Goal: Find specific page/section: Find specific page/section

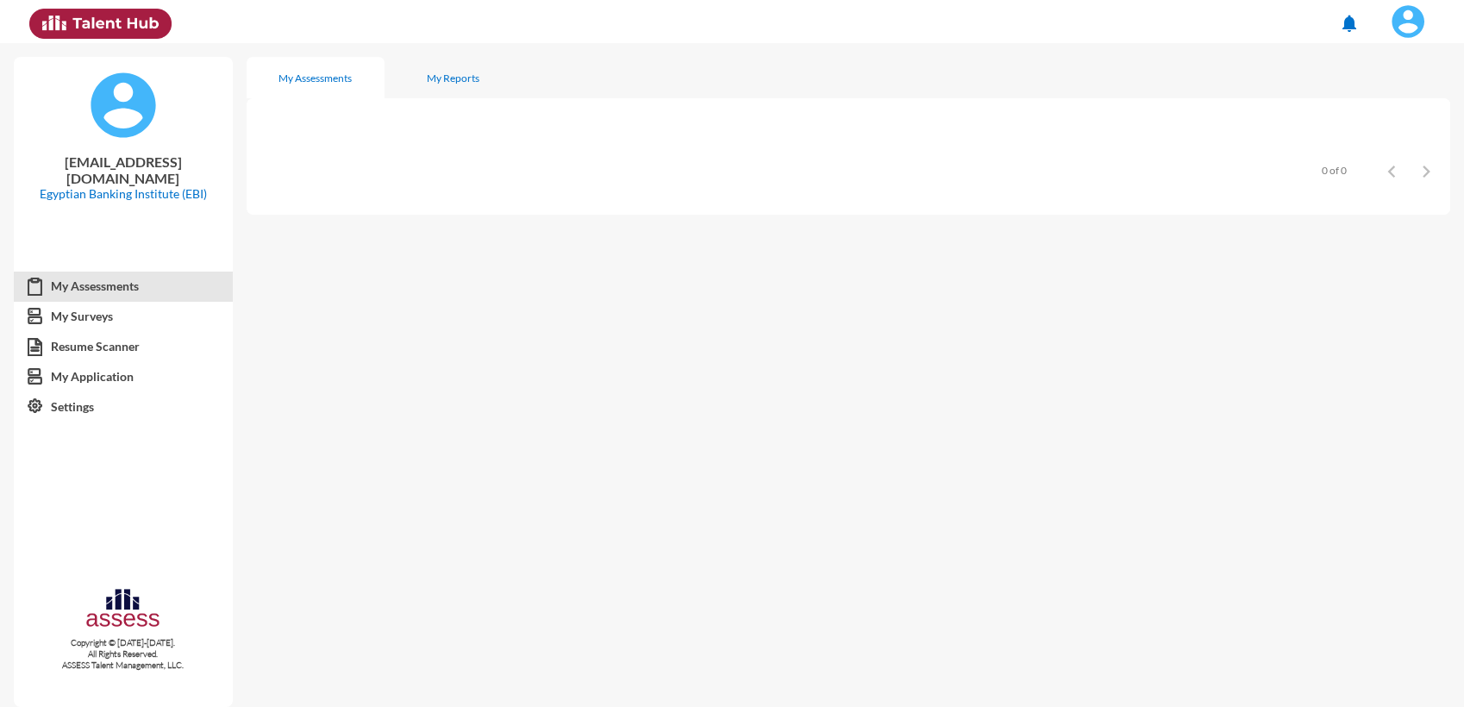
click at [1414, 35] on img at bounding box center [1408, 21] width 34 height 34
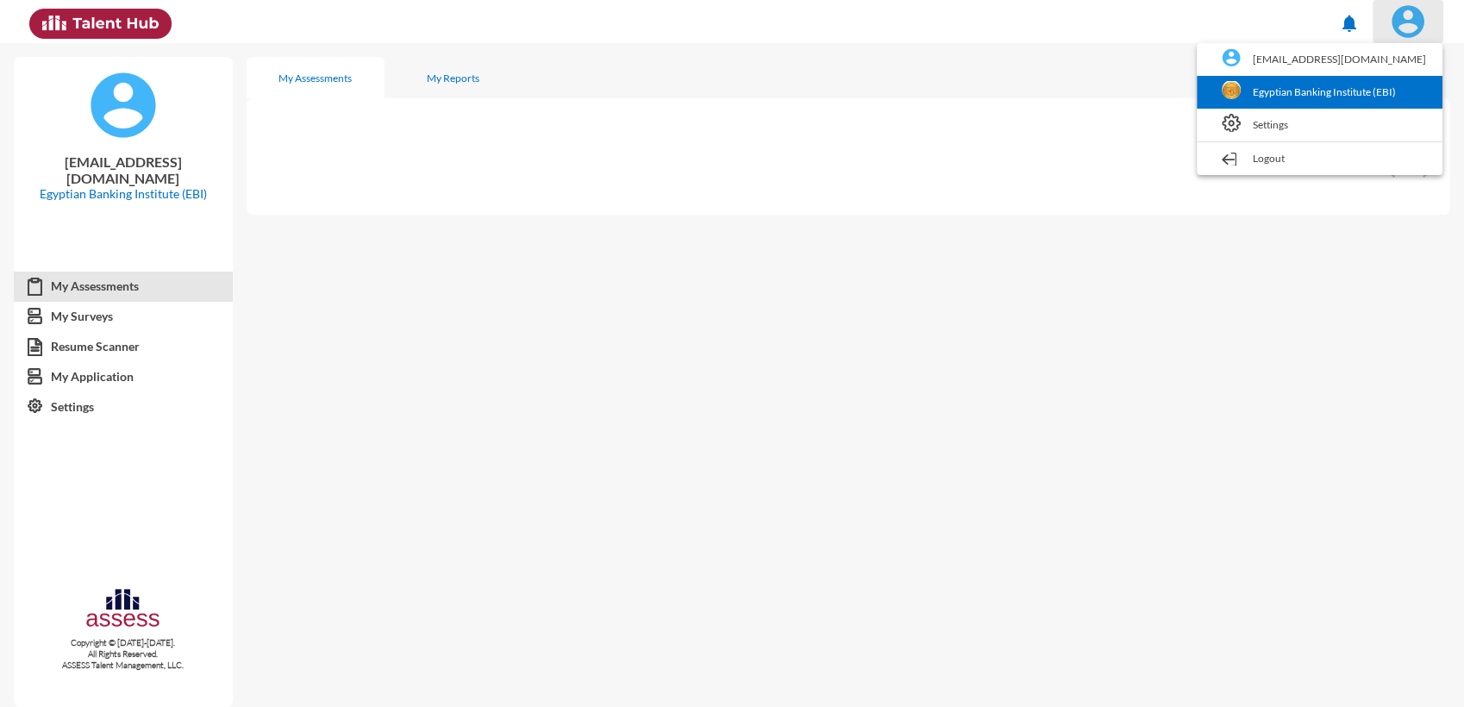
click at [1366, 100] on link "Egyptian Banking Institute (EBI)" at bounding box center [1319, 92] width 228 height 33
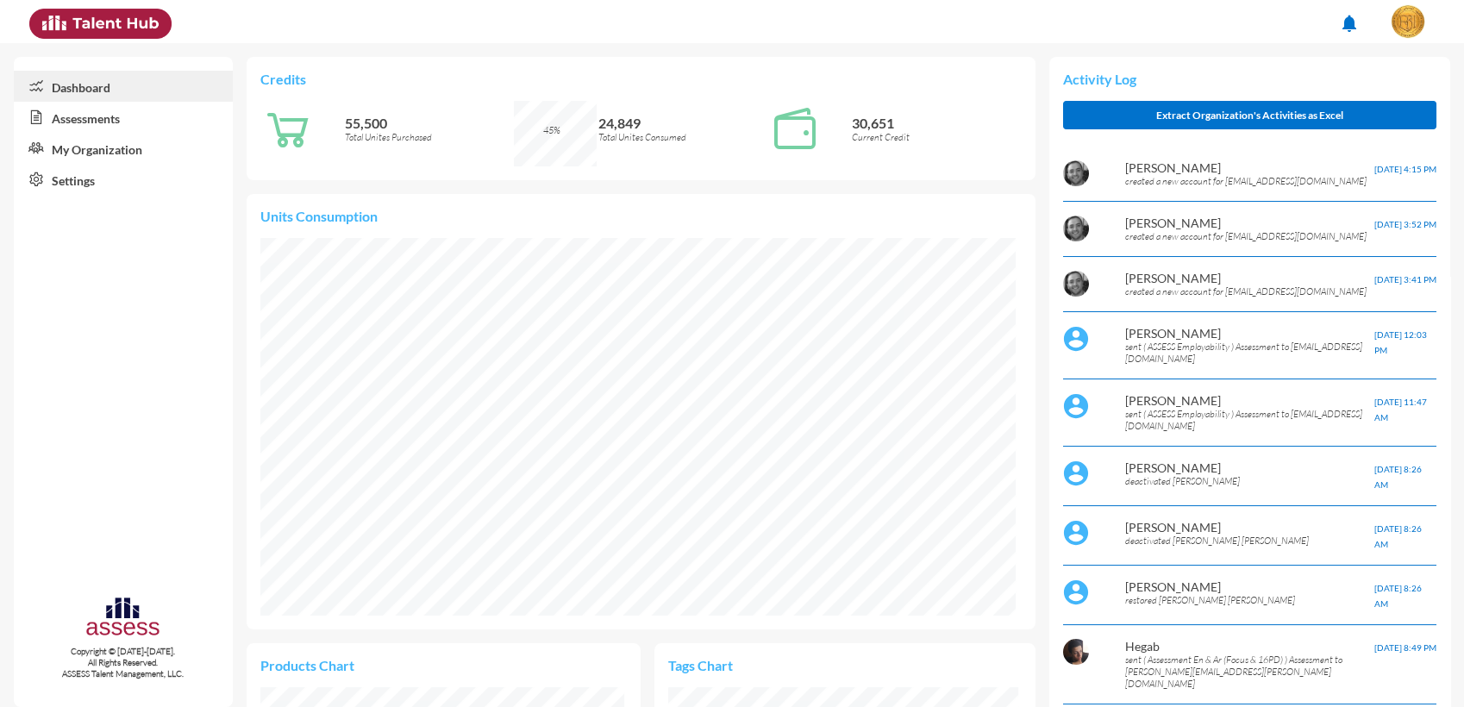
scroll to position [175, 350]
click at [129, 125] on link "Assessments" at bounding box center [123, 117] width 219 height 31
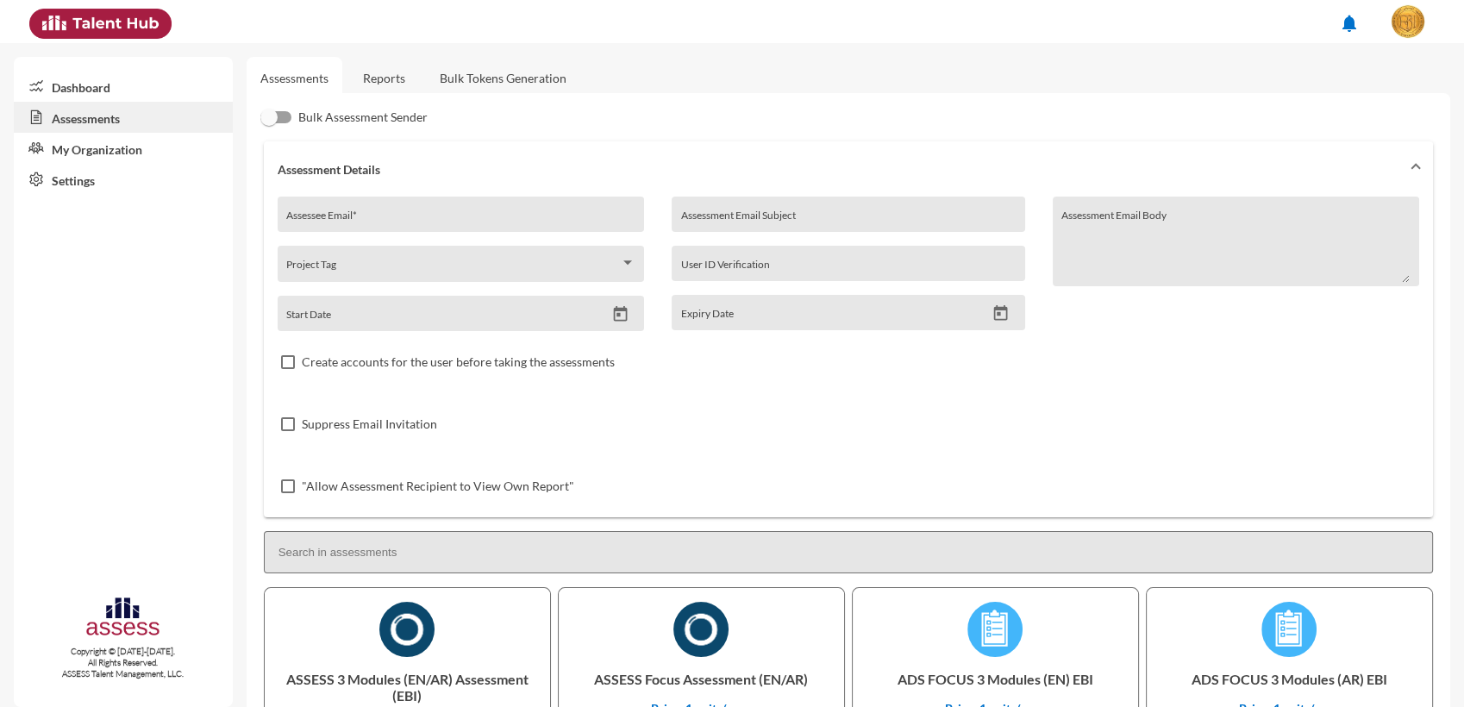
click at [375, 74] on link "Reports" at bounding box center [384, 78] width 70 height 42
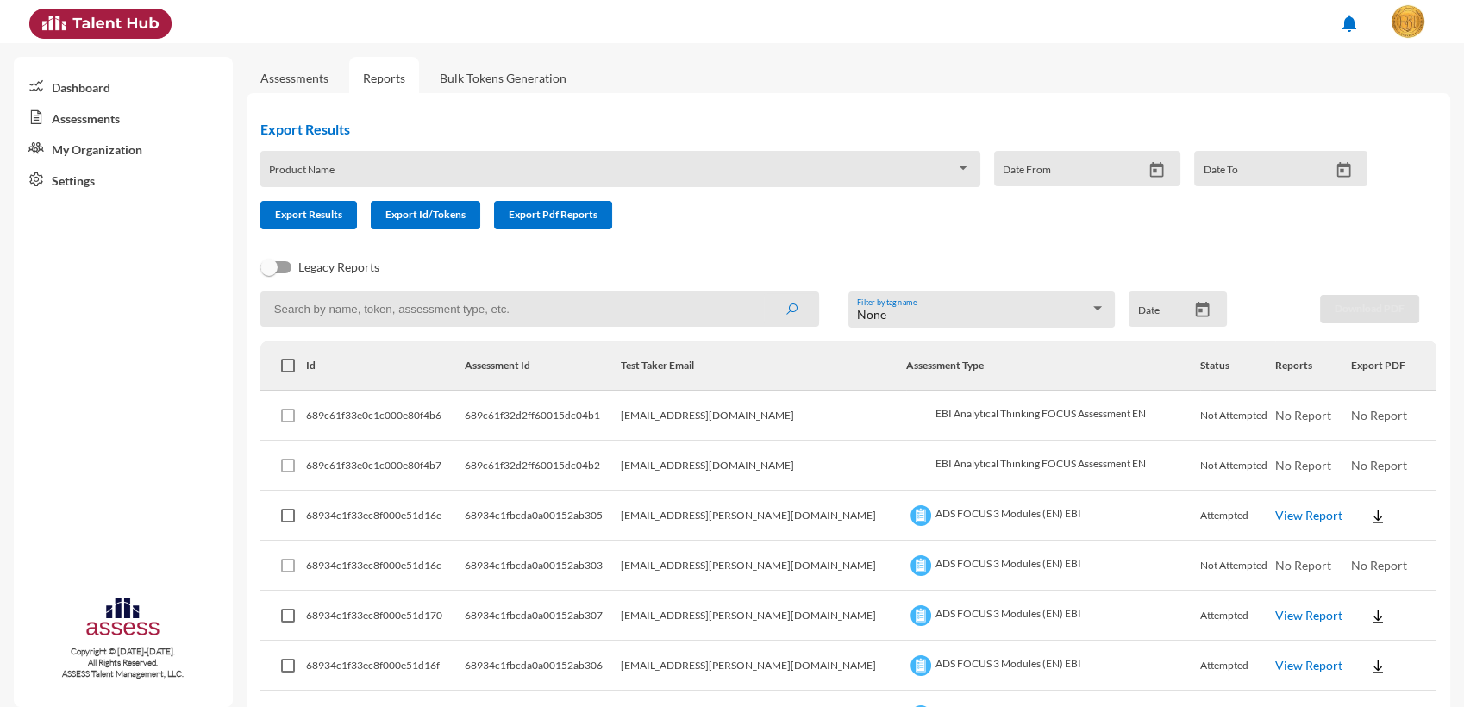
scroll to position [96, 0]
